Goal: Transaction & Acquisition: Purchase product/service

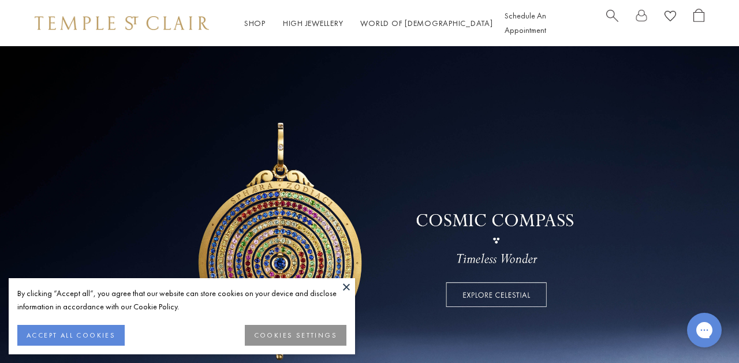
click at [125, 332] on button "ACCEPT ALL COOKIES" at bounding box center [70, 335] width 107 height 21
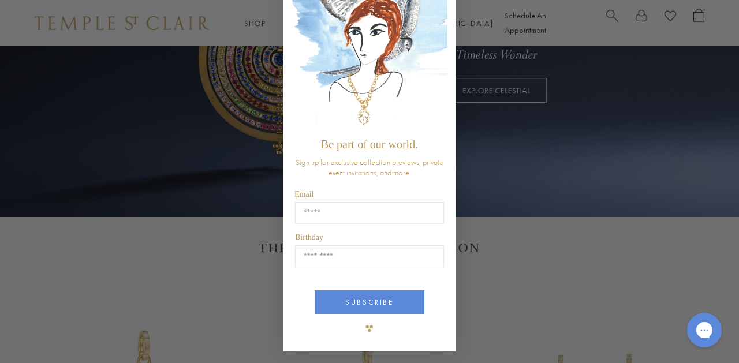
scroll to position [99, 0]
click at [239, 83] on div "Close dialog Be part of our world. Sign up for exclusive collection previews, p…" at bounding box center [369, 181] width 739 height 363
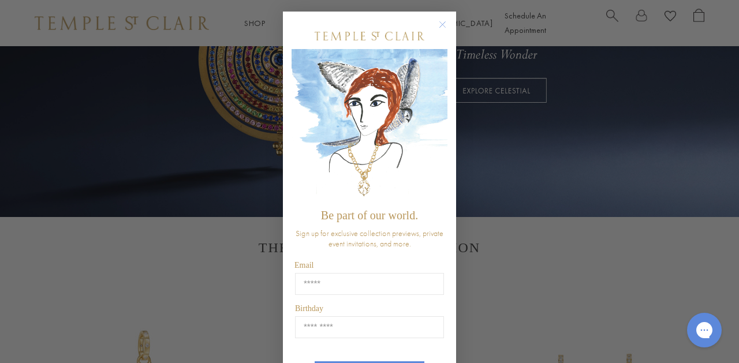
scroll to position [0, 0]
click at [444, 21] on circle "Close dialog" at bounding box center [443, 25] width 14 height 14
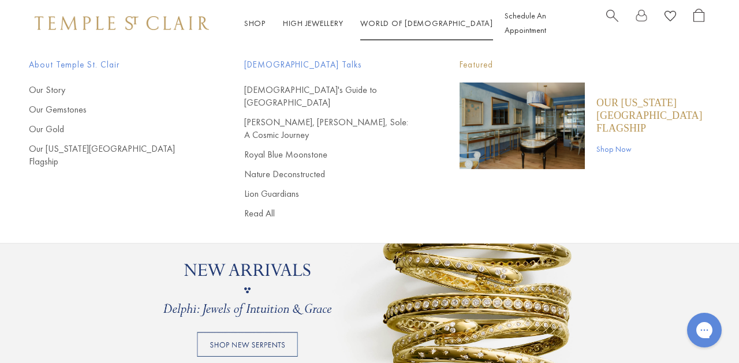
scroll to position [747, 0]
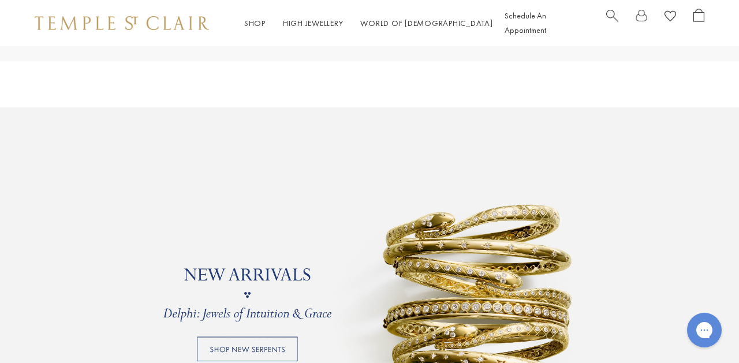
click at [421, 286] on link at bounding box center [369, 294] width 739 height 375
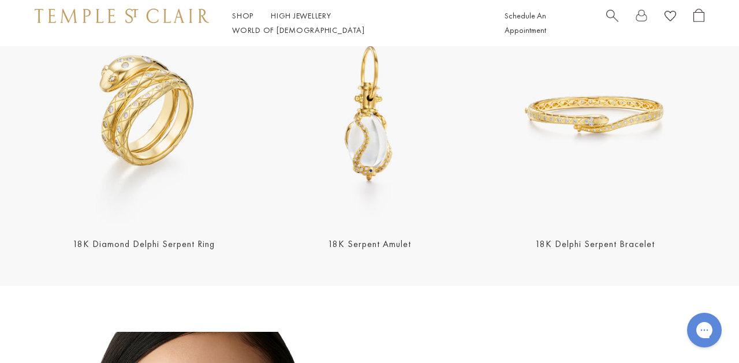
scroll to position [385, 0]
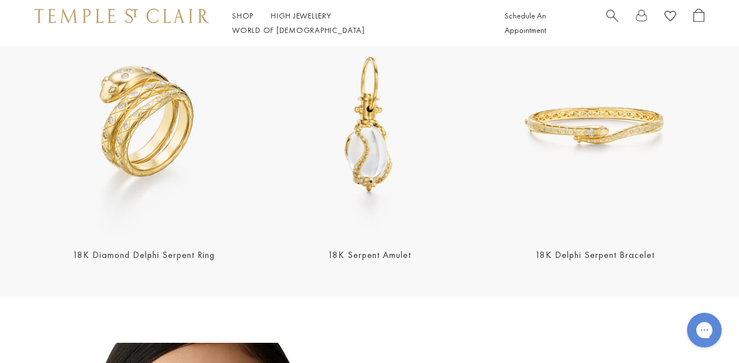
click at [191, 254] on link "18K Diamond Delphi Serpent Ring" at bounding box center [144, 255] width 142 height 12
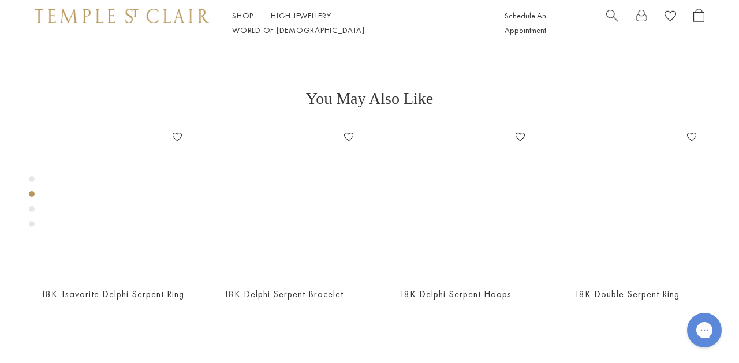
scroll to position [411, 0]
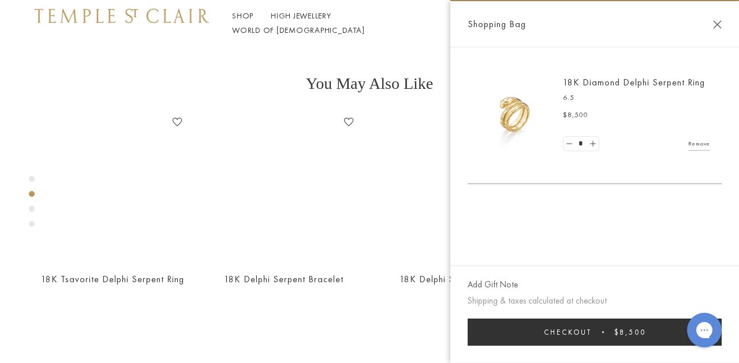
click at [714, 25] on button "Close Shopping Bag" at bounding box center [717, 24] width 9 height 9
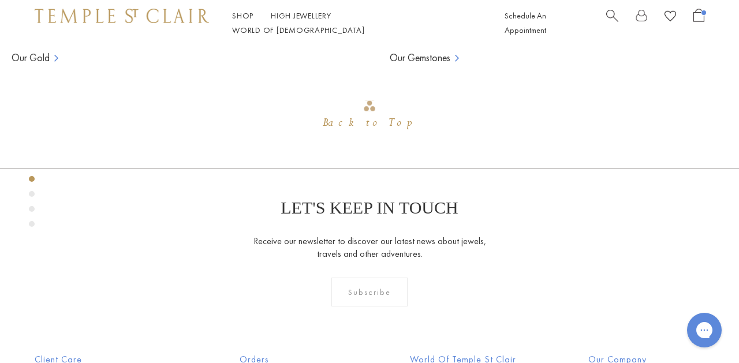
scroll to position [46, 0]
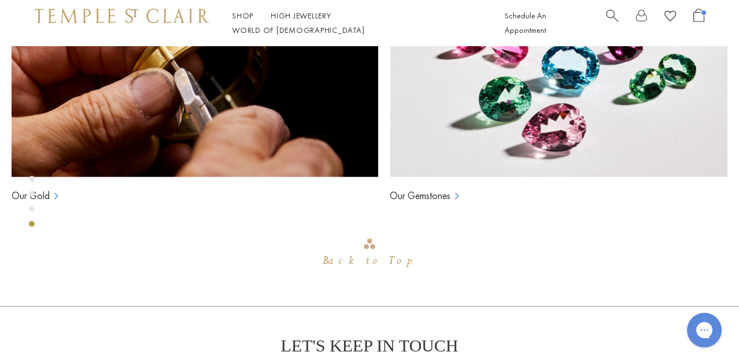
scroll to position [881, 0]
